Goal: Task Accomplishment & Management: Use online tool/utility

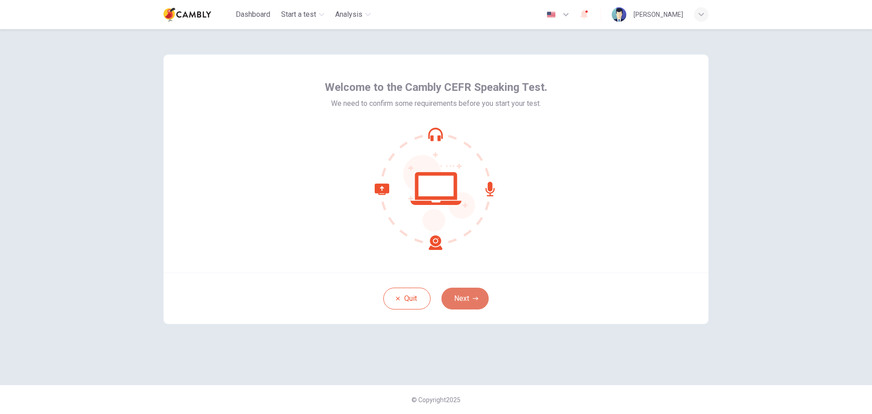
click at [470, 297] on button "Next" at bounding box center [465, 299] width 47 height 22
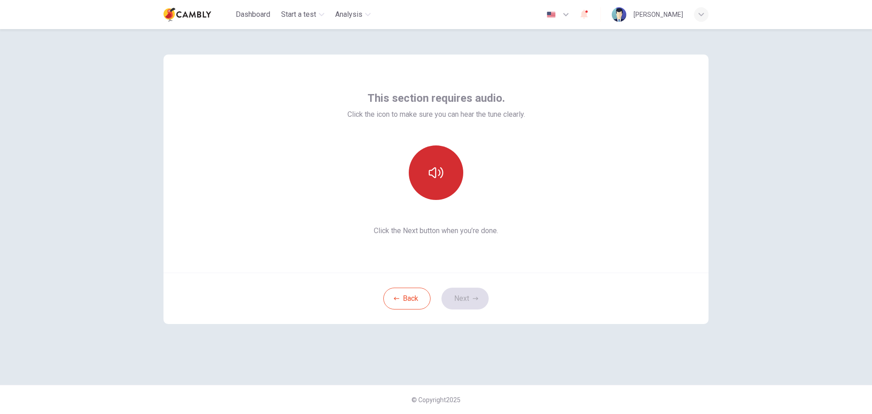
click at [425, 165] on button "button" at bounding box center [436, 172] width 55 height 55
click at [442, 184] on button "button" at bounding box center [436, 172] width 55 height 55
click at [470, 295] on button "Next" at bounding box center [465, 299] width 47 height 22
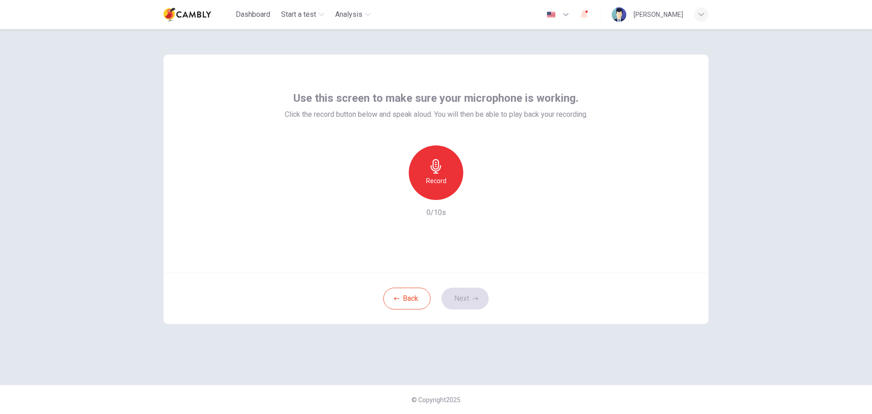
click at [442, 182] on h6 "Record" at bounding box center [436, 180] width 20 height 11
click at [479, 194] on icon "button" at bounding box center [479, 192] width 4 height 5
click at [471, 300] on button "Next" at bounding box center [465, 299] width 47 height 22
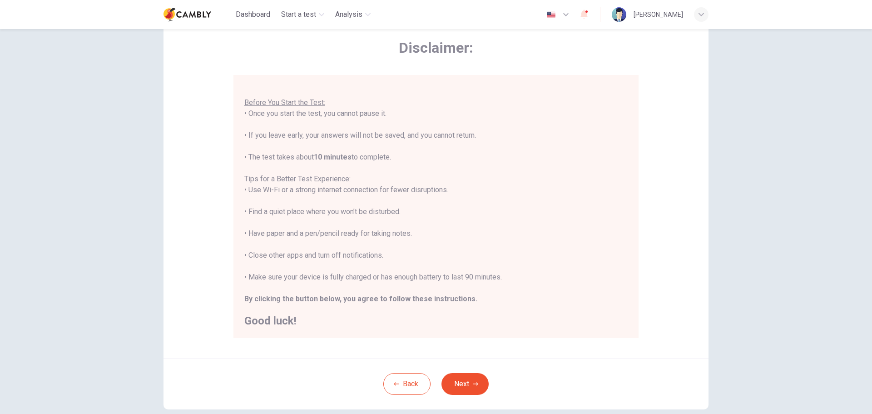
scroll to position [91, 0]
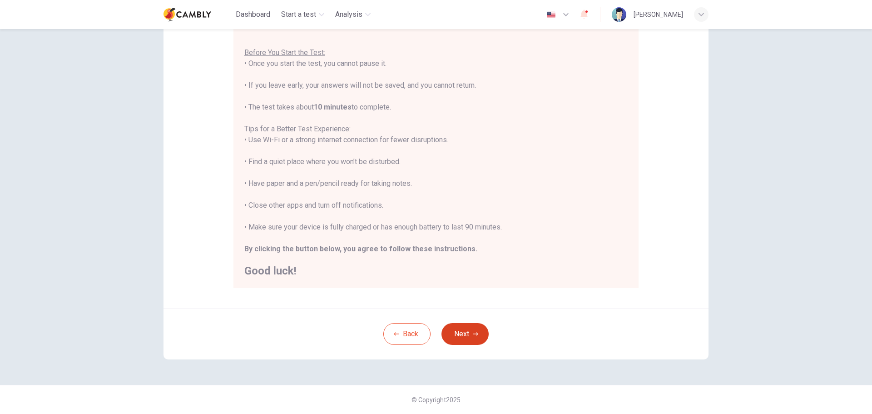
click at [450, 329] on button "Next" at bounding box center [465, 334] width 47 height 22
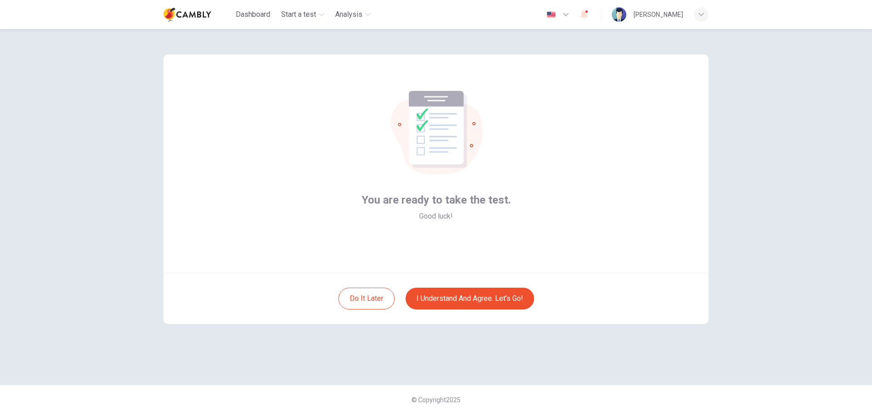
scroll to position [0, 0]
click at [496, 295] on button "I understand and agree. Let’s go!" at bounding box center [470, 299] width 129 height 22
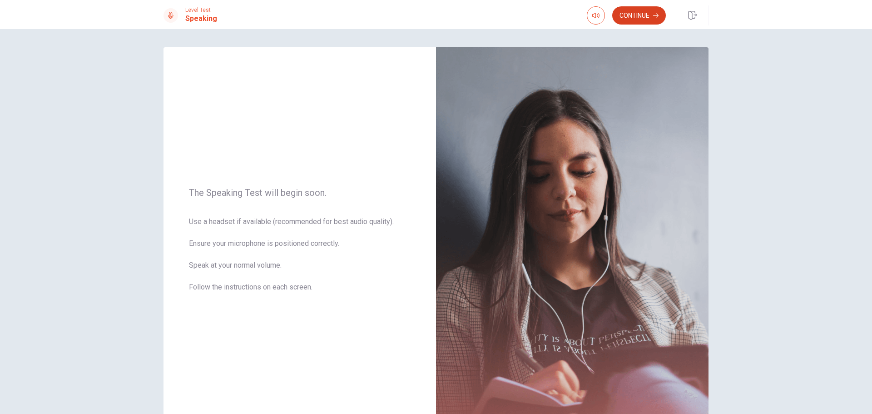
click at [626, 18] on button "Continue" at bounding box center [639, 15] width 54 height 18
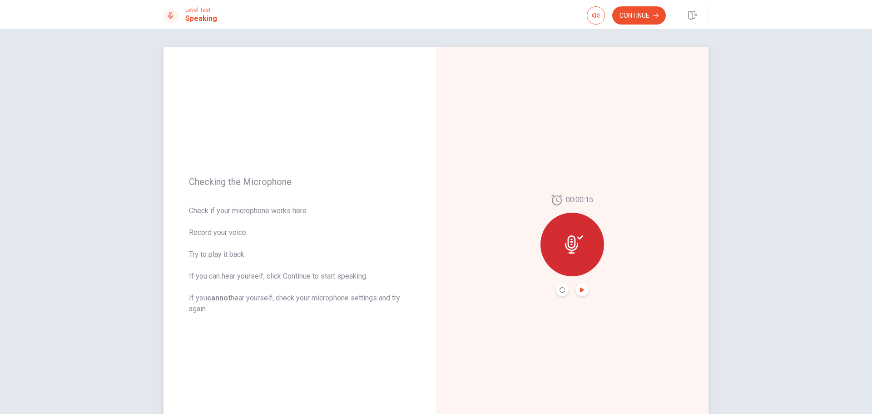
click at [580, 290] on icon "Play Audio" at bounding box center [582, 289] width 4 height 5
click at [635, 12] on button "Continue" at bounding box center [639, 15] width 54 height 18
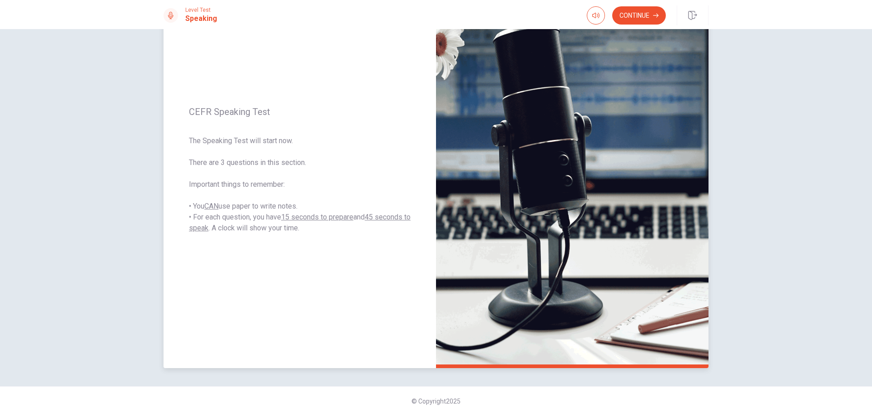
scroll to position [77, 0]
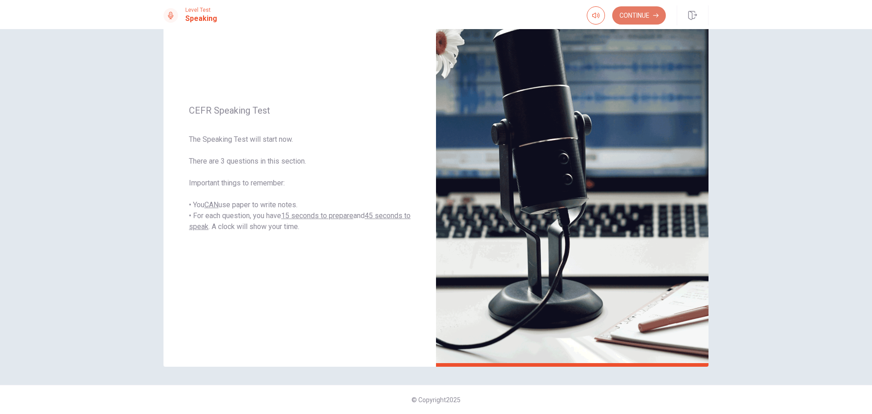
click at [633, 12] on button "Continue" at bounding box center [639, 15] width 54 height 18
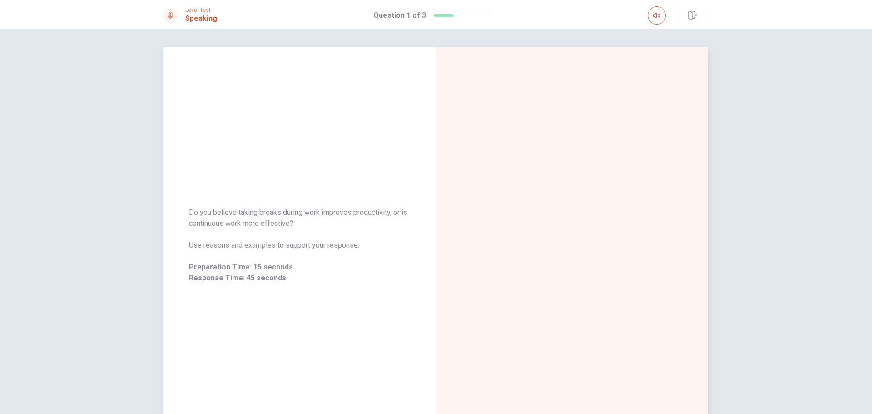
drag, startPoint x: 186, startPoint y: 210, endPoint x: 308, endPoint y: 226, distance: 123.2
click at [308, 226] on div "Do you believe taking breaks during work improves productivity, or is continuou…" at bounding box center [300, 245] width 273 height 98
drag, startPoint x: 691, startPoint y: 14, endPoint x: 473, endPoint y: 44, distance: 220.1
click at [691, 14] on icon "button" at bounding box center [692, 15] width 9 height 9
